Goal: Task Accomplishment & Management: Use online tool/utility

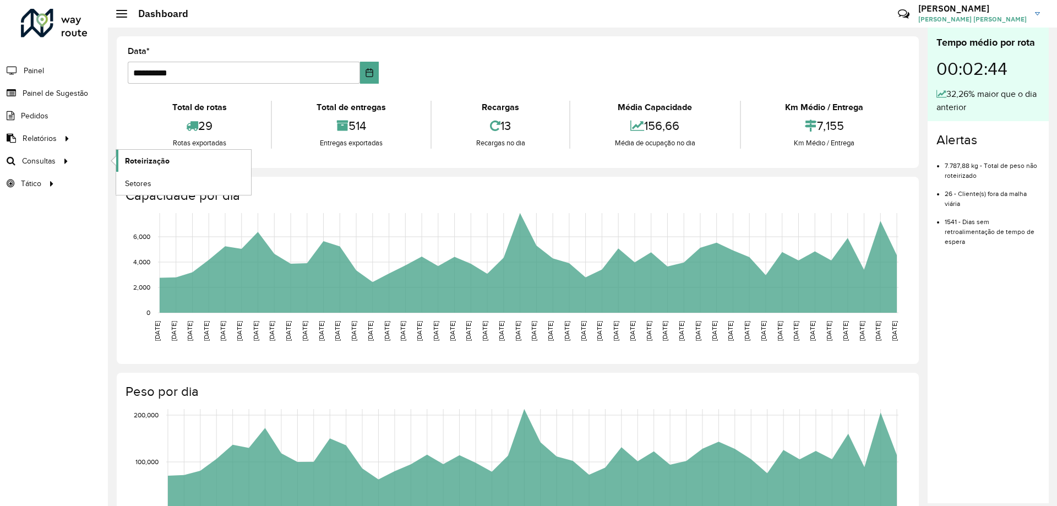
click at [132, 164] on span "Roteirização" at bounding box center [147, 161] width 45 height 12
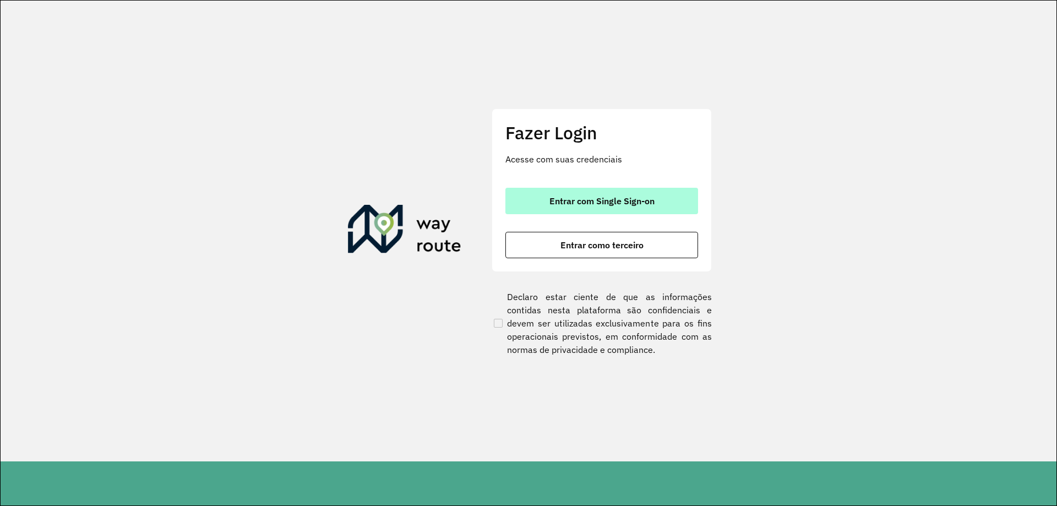
click at [536, 197] on button "Entrar com Single Sign-on" at bounding box center [601, 201] width 193 height 26
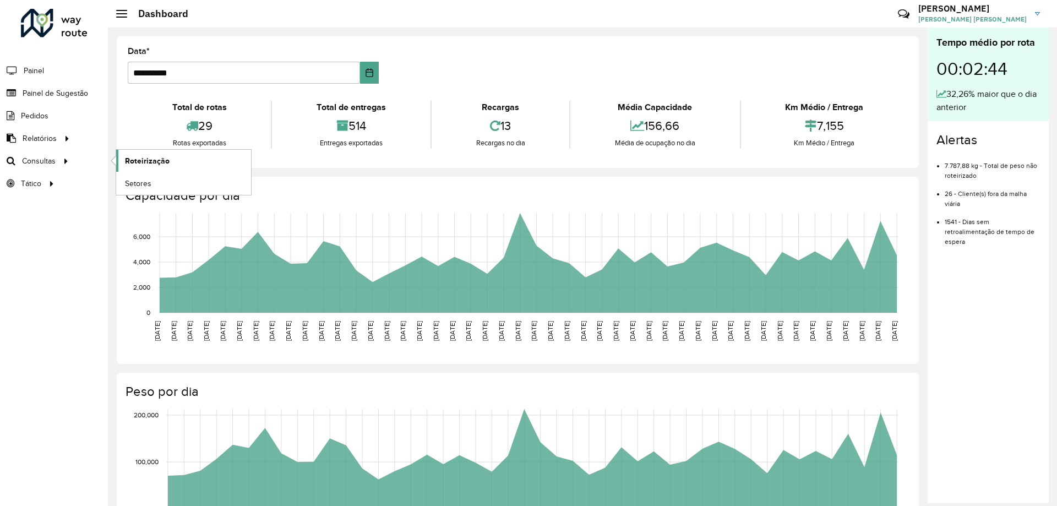
click at [132, 155] on span "Roteirização" at bounding box center [147, 161] width 45 height 12
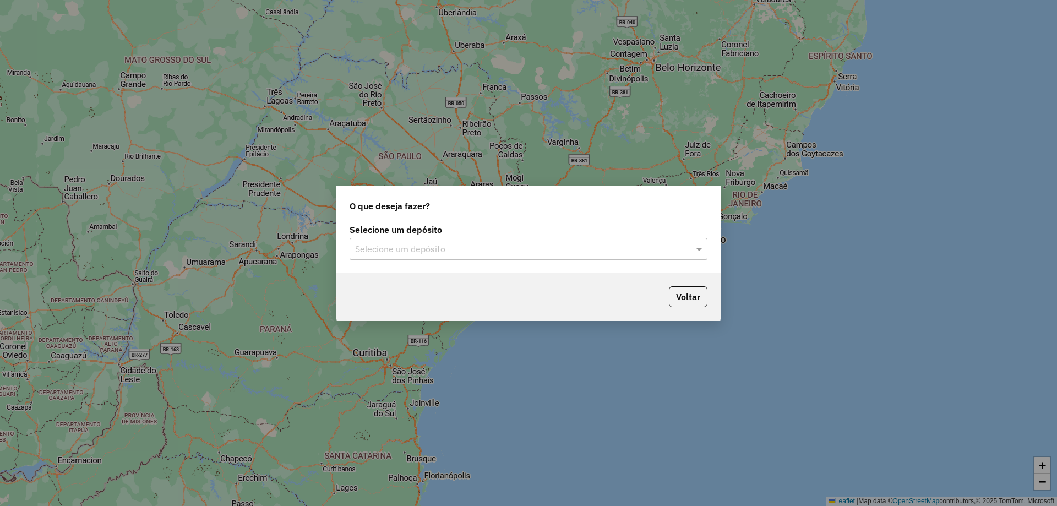
click at [675, 258] on div "Selecione um depósito" at bounding box center [529, 249] width 358 height 22
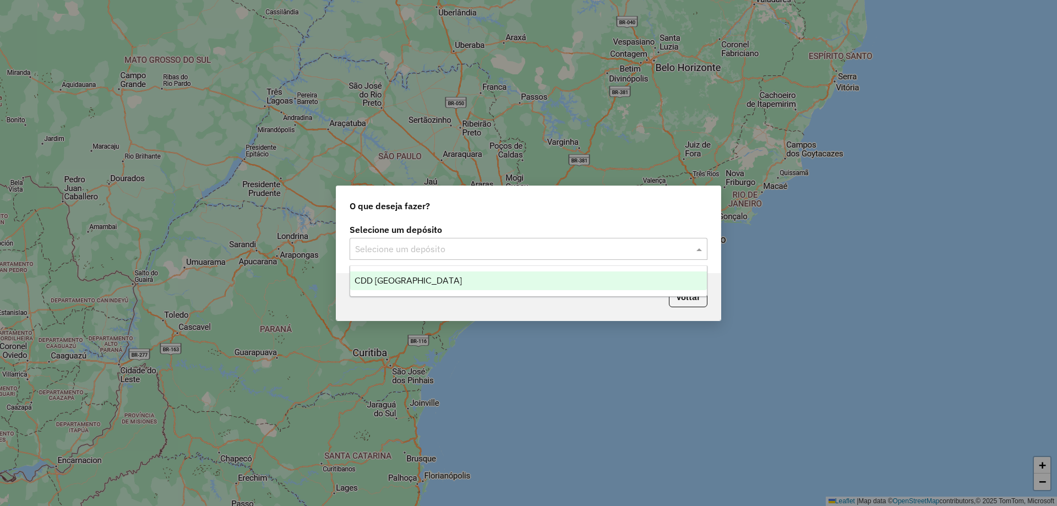
click at [412, 288] on div "CDD Petropolis" at bounding box center [528, 280] width 357 height 19
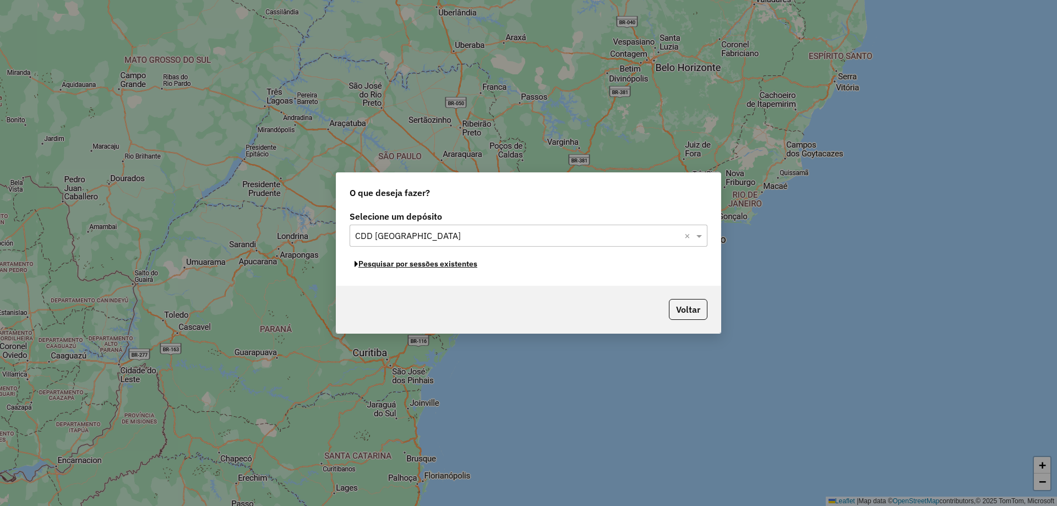
click at [411, 264] on button "Pesquisar por sessões existentes" at bounding box center [416, 263] width 133 height 17
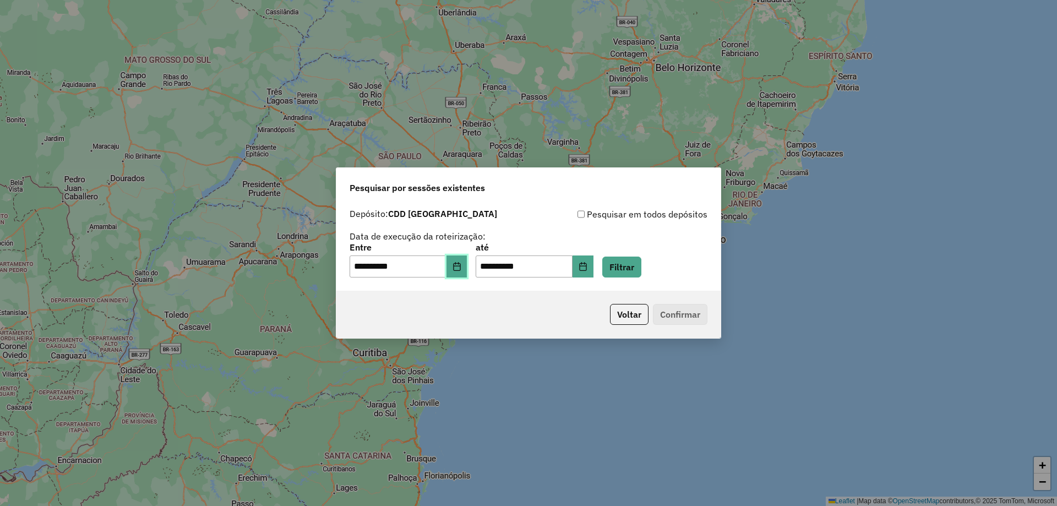
click at [455, 269] on button "Choose Date" at bounding box center [456, 266] width 21 height 22
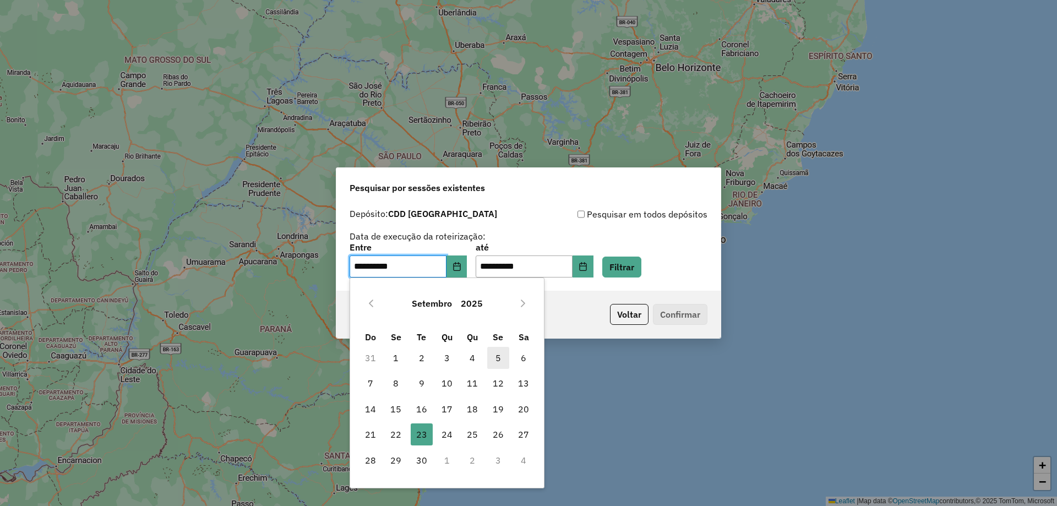
click at [497, 353] on span "5" at bounding box center [498, 358] width 22 height 22
type input "**********"
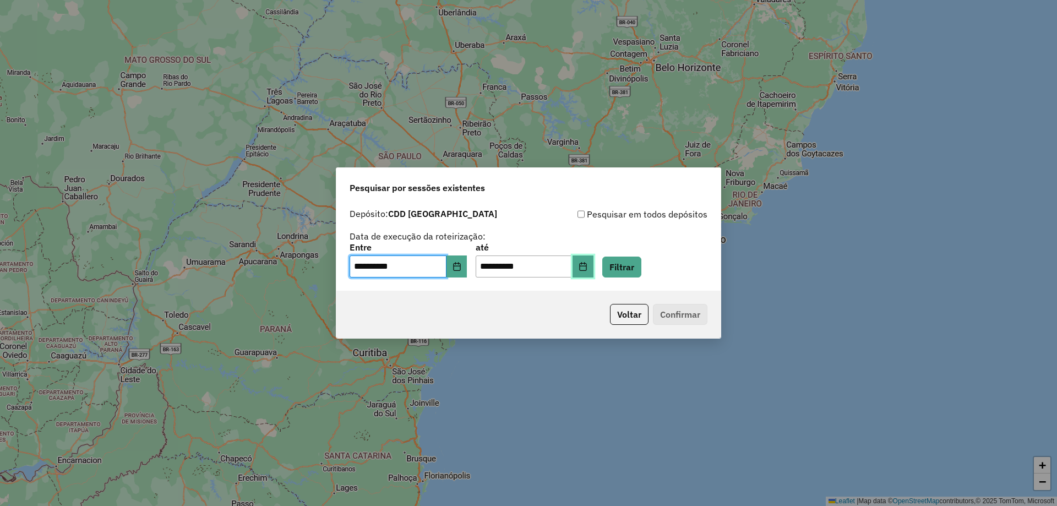
click at [593, 273] on button "Choose Date" at bounding box center [583, 266] width 21 height 22
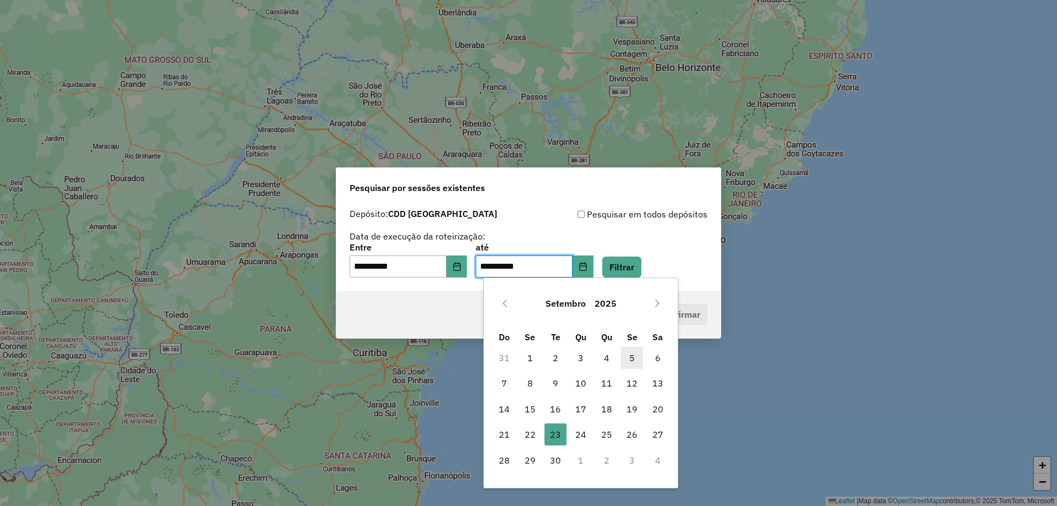
click at [631, 356] on span "5" at bounding box center [632, 358] width 22 height 22
type input "**********"
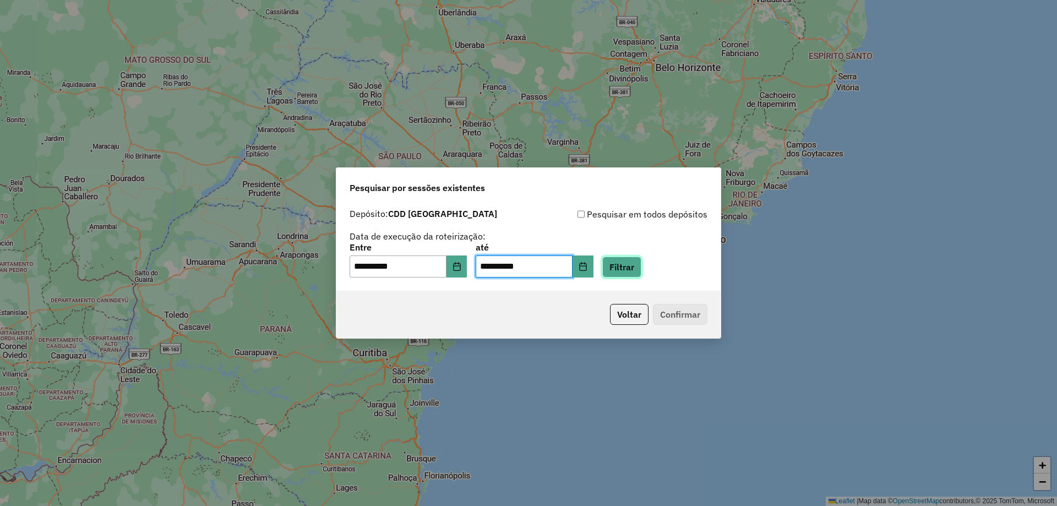
click at [640, 269] on button "Filtrar" at bounding box center [621, 267] width 39 height 21
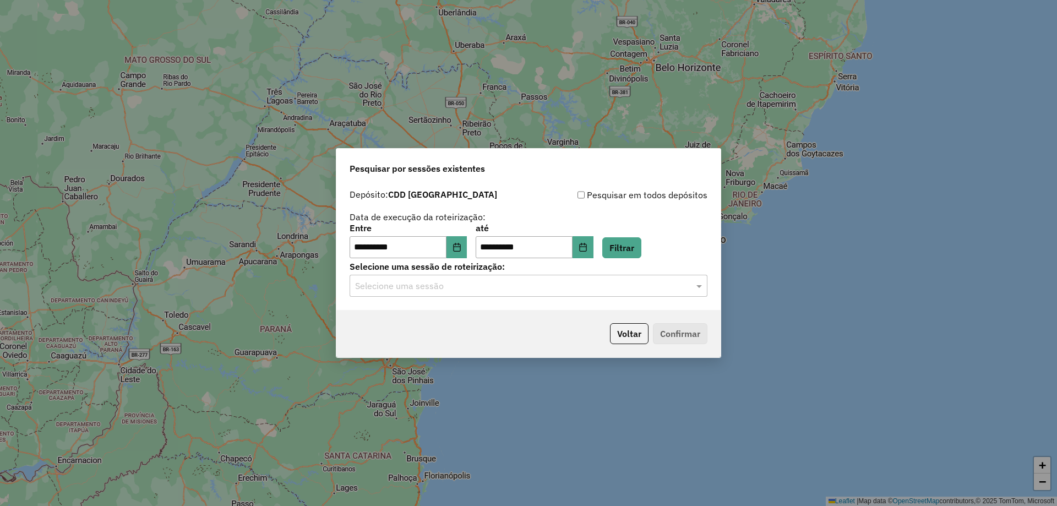
click at [593, 280] on input "text" at bounding box center [517, 286] width 325 height 13
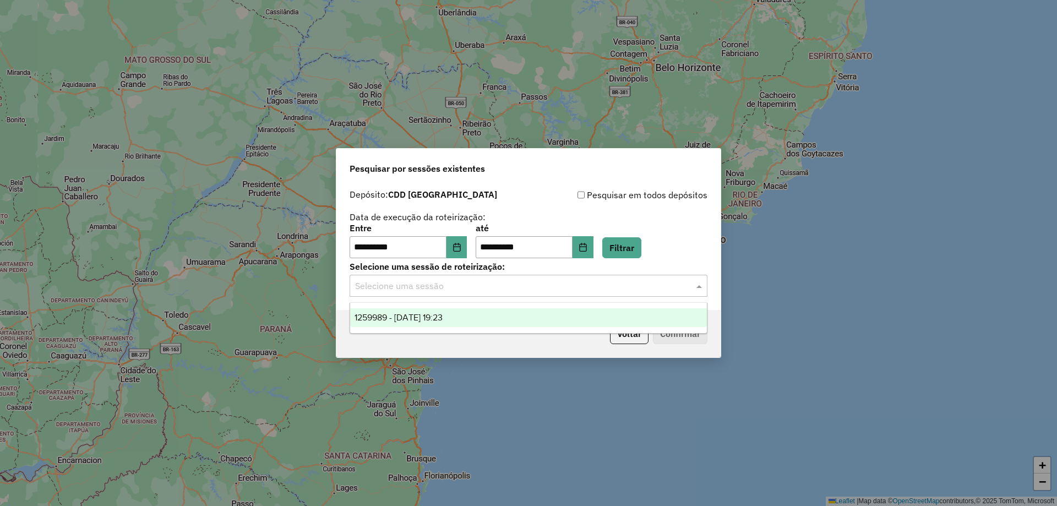
click at [371, 322] on span "1259989 - 05/09/2025 19:23" at bounding box center [399, 317] width 88 height 9
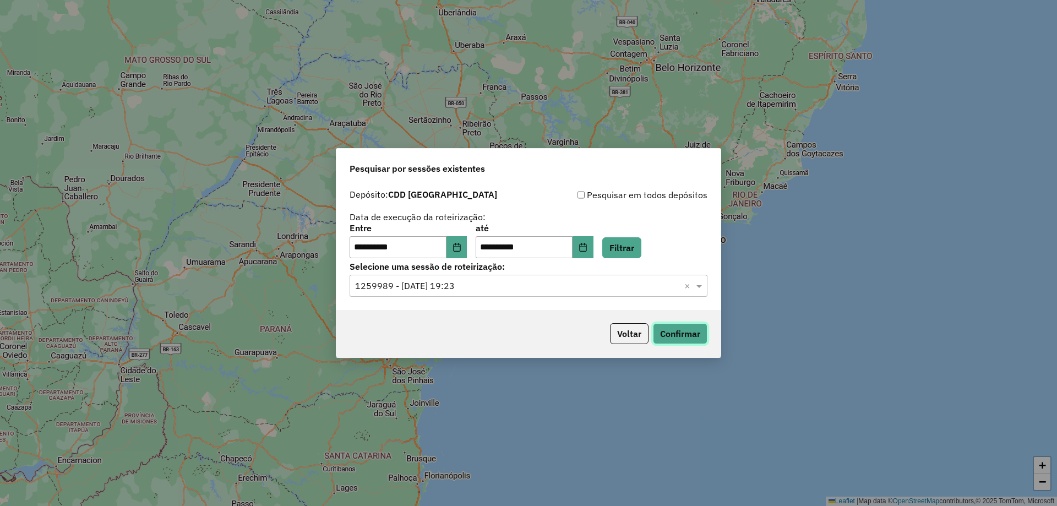
click at [681, 335] on button "Confirmar" at bounding box center [680, 333] width 55 height 21
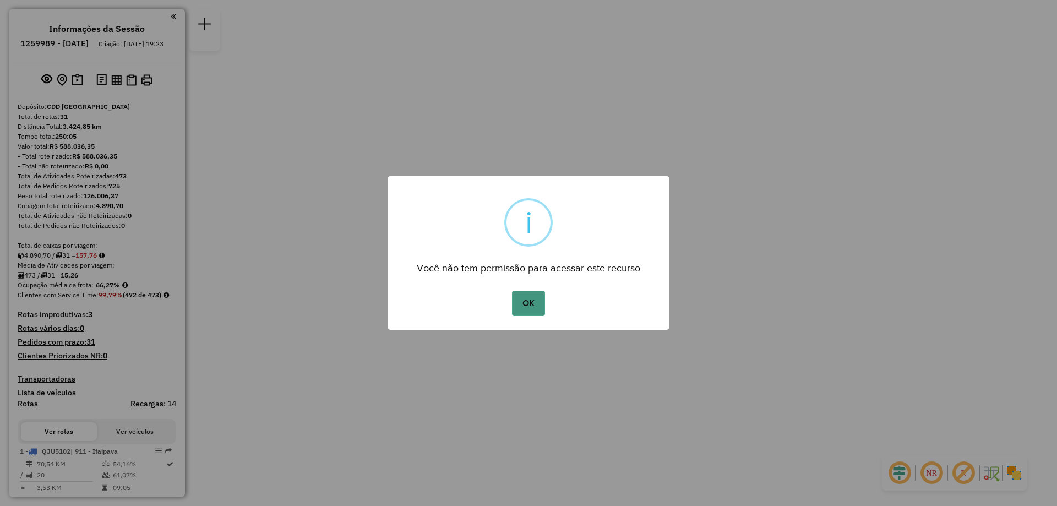
click at [528, 302] on button "OK" at bounding box center [528, 303] width 32 height 25
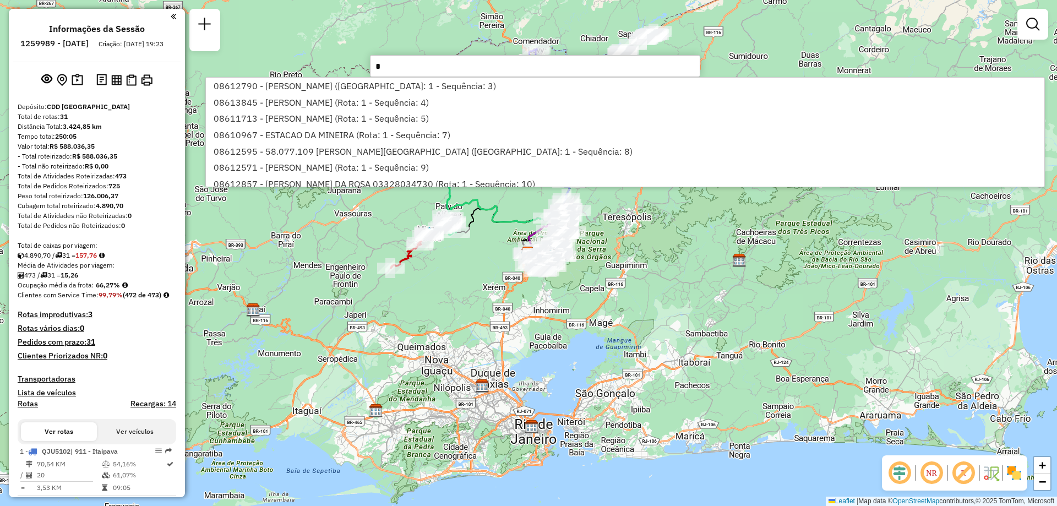
type input "*"
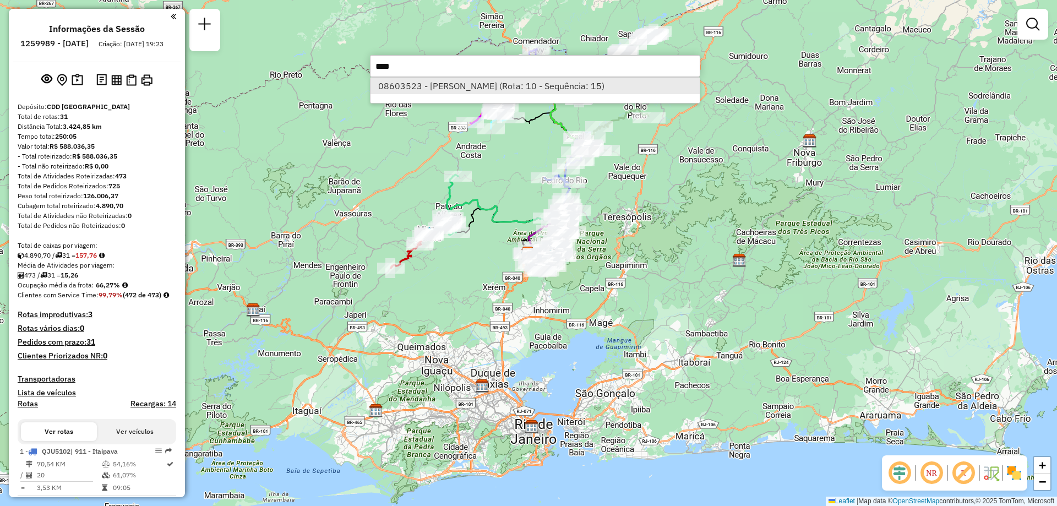
type input "****"
click at [489, 85] on li "08603523 - MANUEL PINTO DA SILV (Rota: 10 - Sequência: 15)" at bounding box center [535, 86] width 329 height 17
select select "**********"
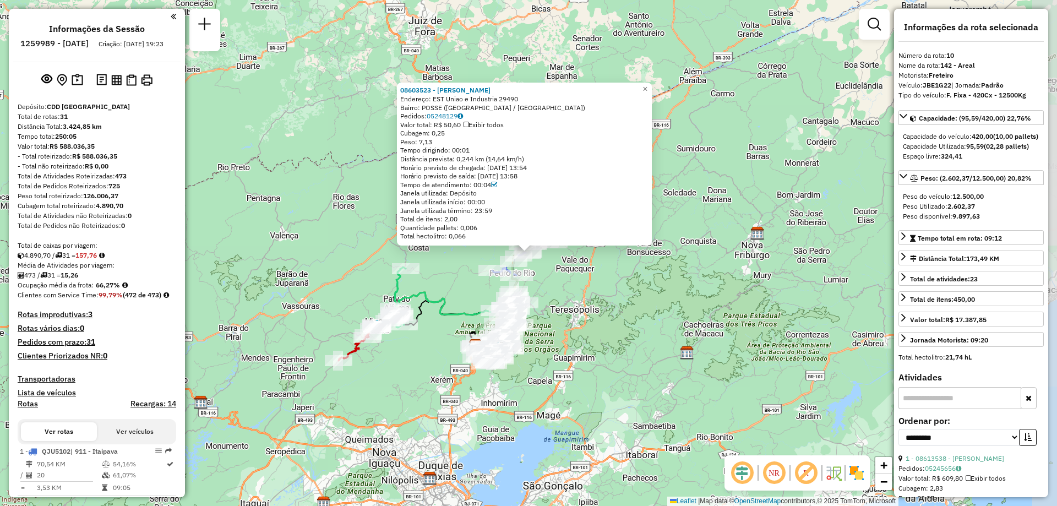
scroll to position [961, 0]
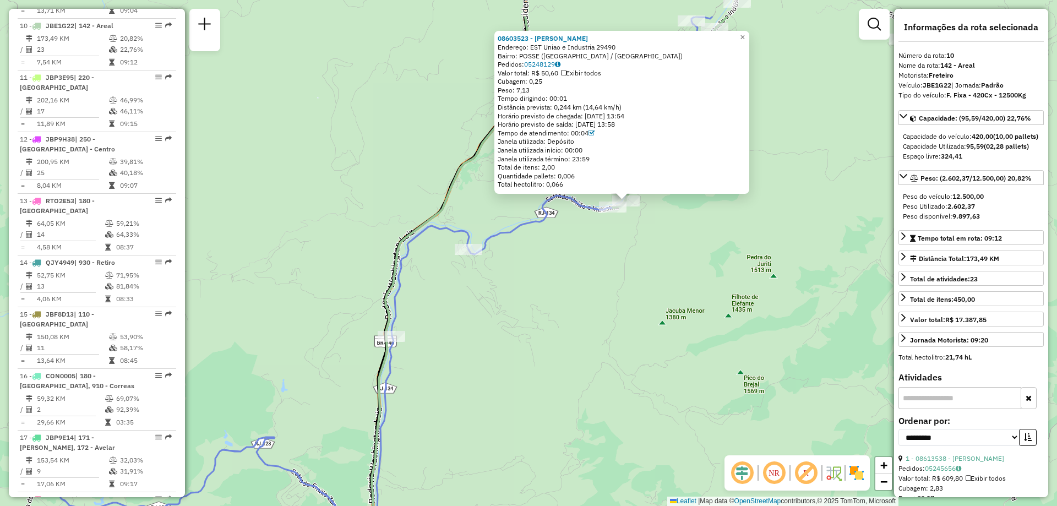
drag, startPoint x: 662, startPoint y: 196, endPoint x: 609, endPoint y: 267, distance: 88.9
click at [609, 267] on div "08603523 - MANUEL PINTO DA SILV Endereço: EST Uniao e Industria 29490 Bairro: P…" at bounding box center [528, 253] width 1057 height 506
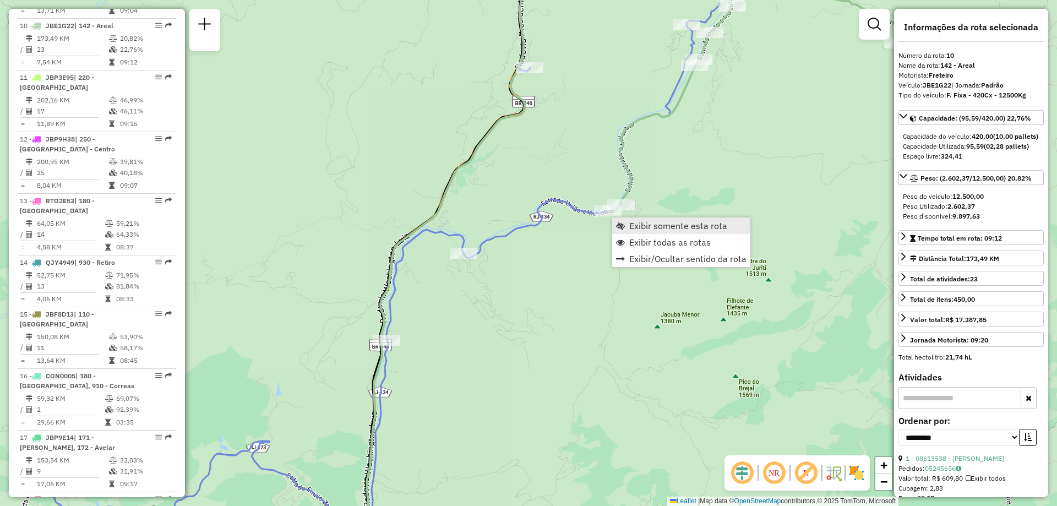
click at [635, 226] on span "Exibir somente esta rota" at bounding box center [678, 225] width 98 height 9
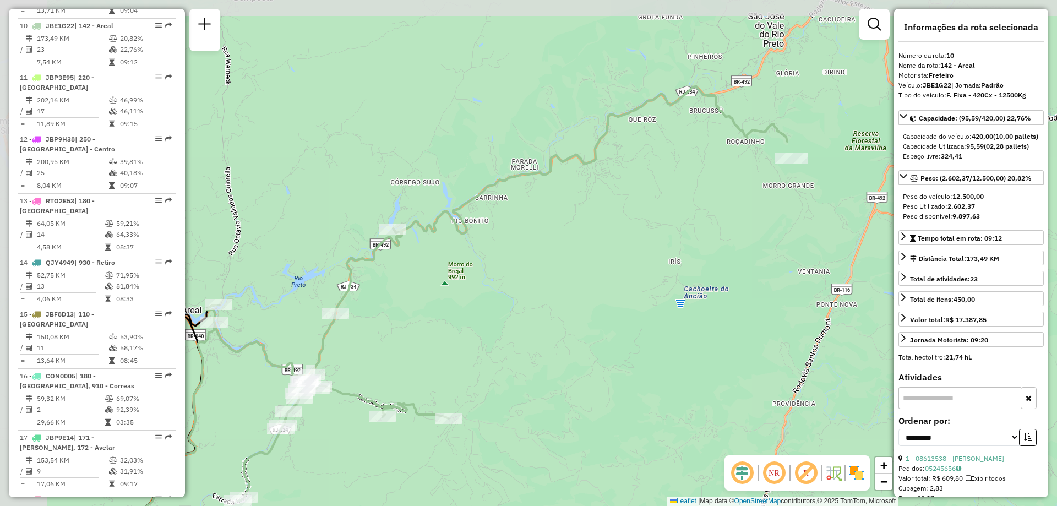
drag, startPoint x: 513, startPoint y: 129, endPoint x: 611, endPoint y: 243, distance: 149.9
click at [611, 243] on div "Janela de atendimento Grade de atendimento Capacidade Transportadoras Veículos …" at bounding box center [528, 253] width 1057 height 506
